Goal: Transaction & Acquisition: Purchase product/service

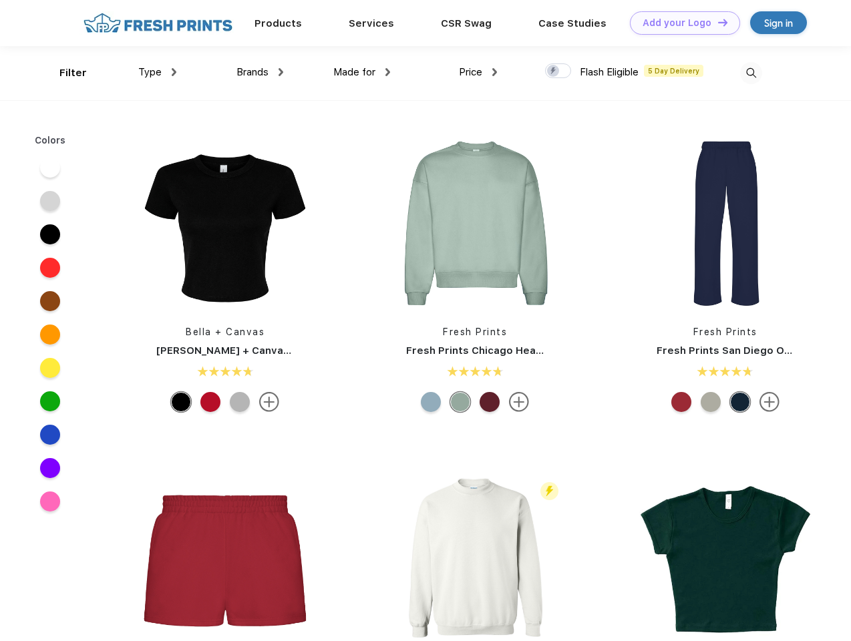
scroll to position [1, 0]
click at [680, 23] on link "Add your Logo Design Tool" at bounding box center [685, 22] width 110 height 23
click at [0, 0] on div "Design Tool" at bounding box center [0, 0] width 0 height 0
click at [717, 22] on link "Add your Logo Design Tool" at bounding box center [685, 22] width 110 height 23
click at [64, 73] on div "Filter" at bounding box center [72, 72] width 27 height 15
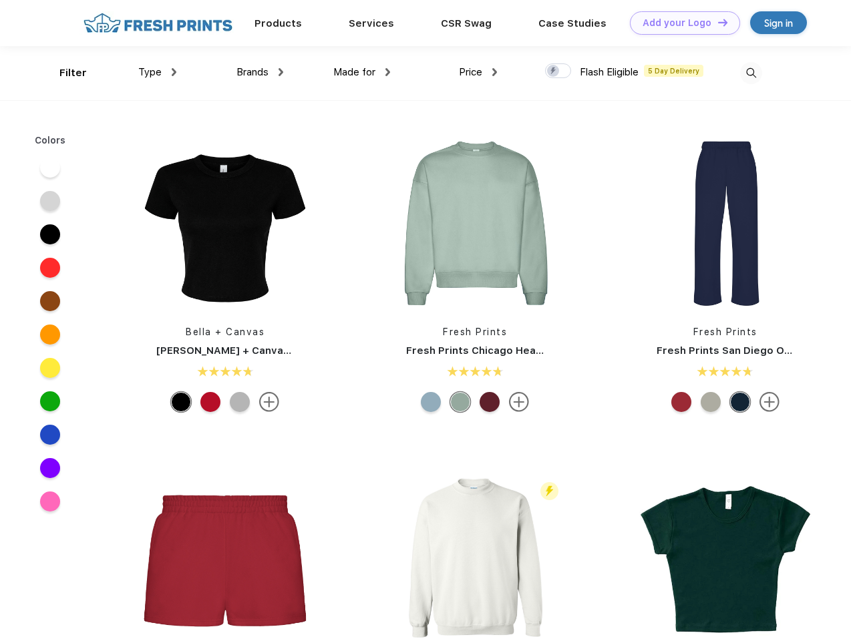
click at [158, 72] on span "Type" at bounding box center [149, 72] width 23 height 12
click at [260, 72] on span "Brands" at bounding box center [252, 72] width 32 height 12
click at [362, 72] on span "Made for" at bounding box center [354, 72] width 42 height 12
click at [478, 72] on span "Price" at bounding box center [470, 72] width 23 height 12
click at [558, 71] on div at bounding box center [558, 70] width 26 height 15
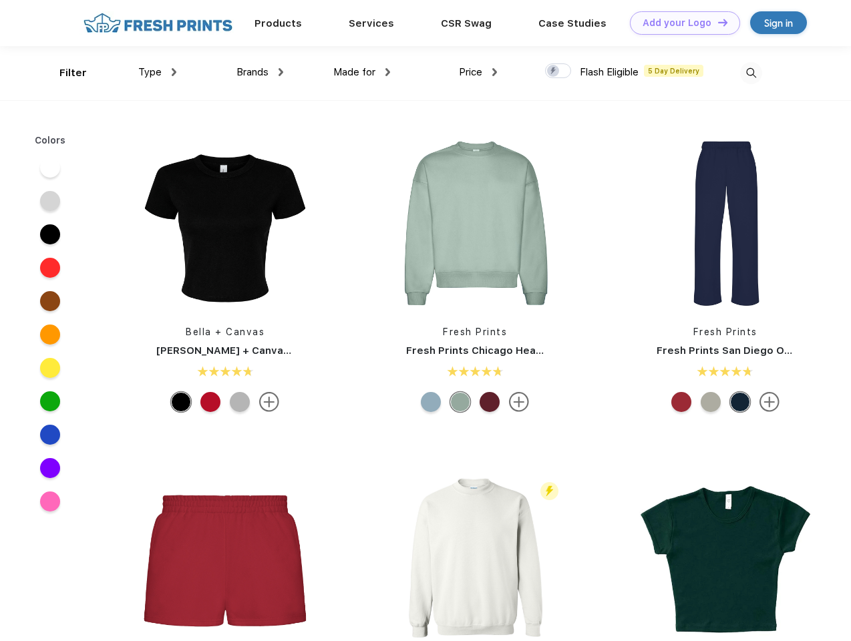
click at [554, 71] on input "checkbox" at bounding box center [549, 67] width 9 height 9
click at [751, 73] on img at bounding box center [751, 73] width 22 height 22
